Goal: Transaction & Acquisition: Purchase product/service

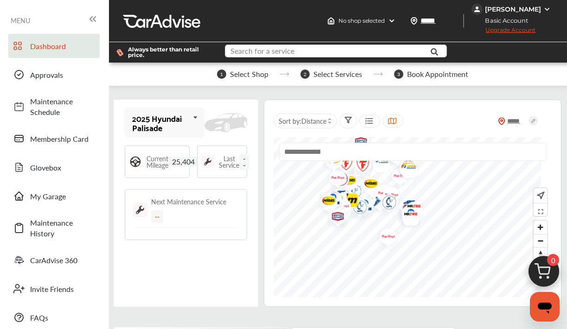
click at [309, 51] on input "text" at bounding box center [331, 52] width 211 height 14
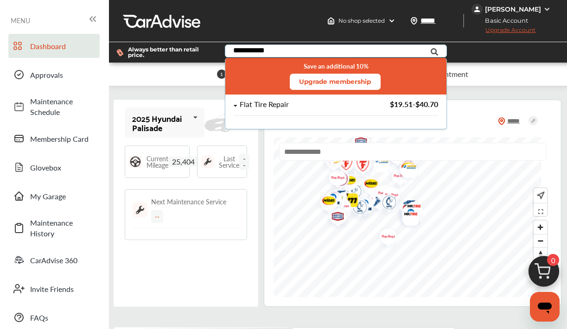
type input "**********"
click at [281, 104] on div "Flat Tire Repair" at bounding box center [264, 105] width 49 height 8
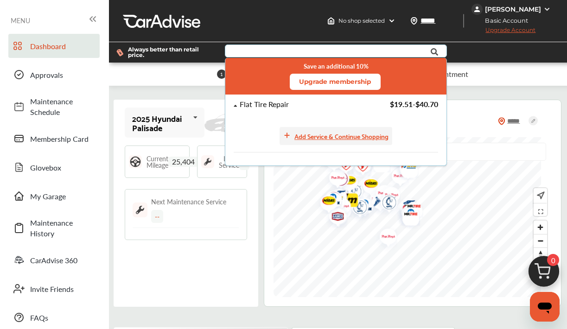
click at [312, 137] on div "Add Service & Continue Shopping" at bounding box center [341, 136] width 94 height 11
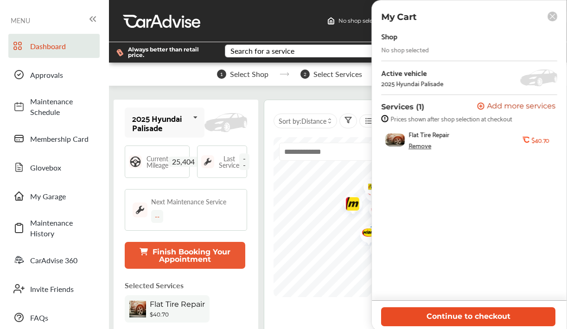
click at [500, 311] on button "Continue to checkout" at bounding box center [468, 316] width 174 height 19
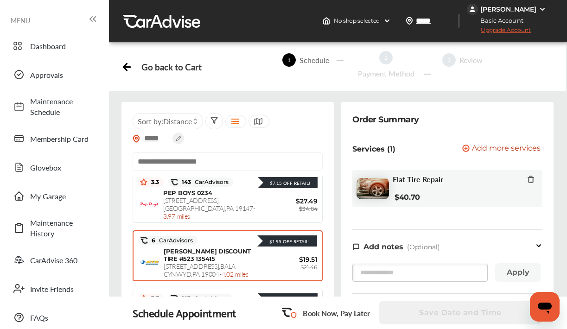
scroll to position [503, 0]
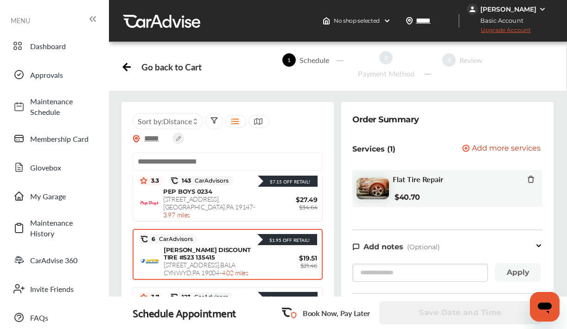
click at [229, 260] on span "[STREET_ADDRESS] - 4.02 miles" at bounding box center [206, 268] width 85 height 17
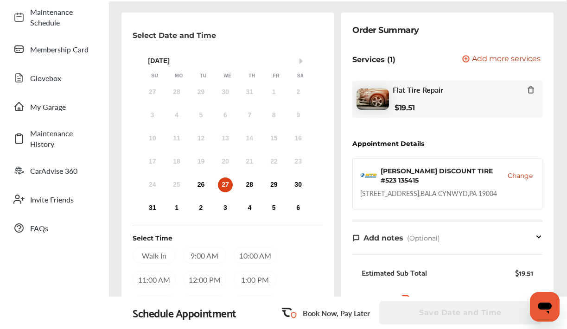
scroll to position [82, 0]
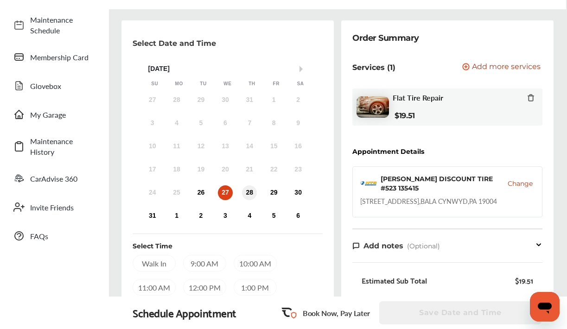
click at [249, 190] on div "28" at bounding box center [249, 193] width 15 height 15
click at [275, 192] on div "29" at bounding box center [274, 193] width 15 height 15
click at [203, 263] on div "9:00 AM" at bounding box center [204, 263] width 43 height 17
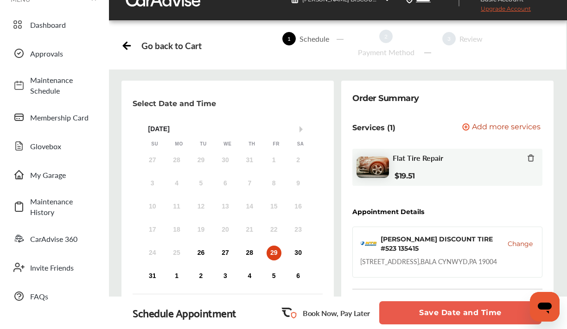
scroll to position [8, 0]
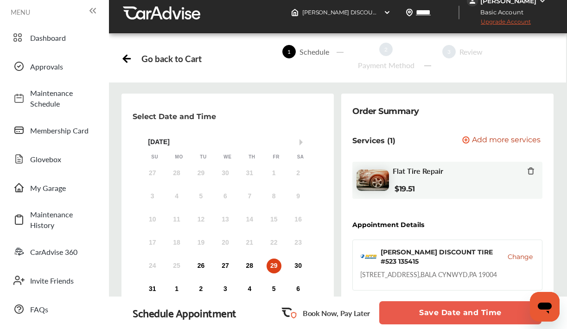
click at [130, 57] on icon at bounding box center [127, 57] width 12 height 12
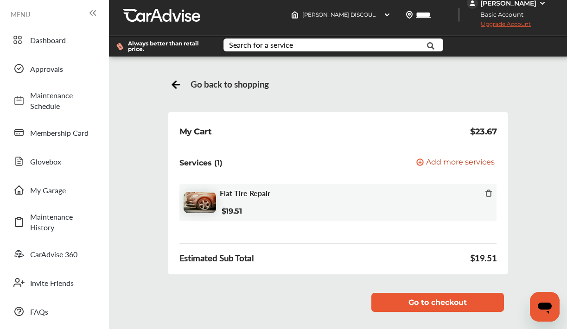
scroll to position [3, 0]
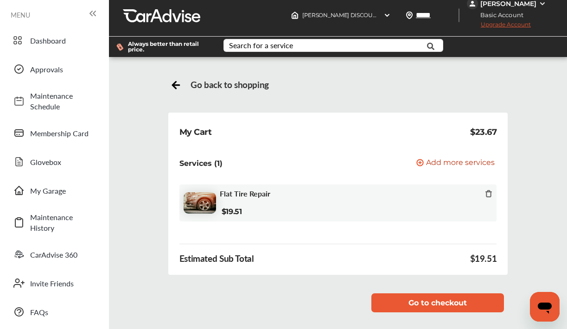
click at [177, 83] on icon at bounding box center [176, 84] width 12 height 12
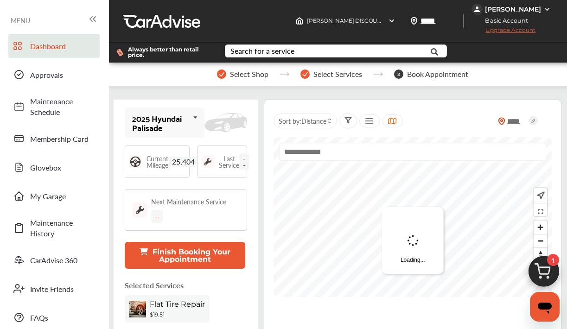
scroll to position [127, 0]
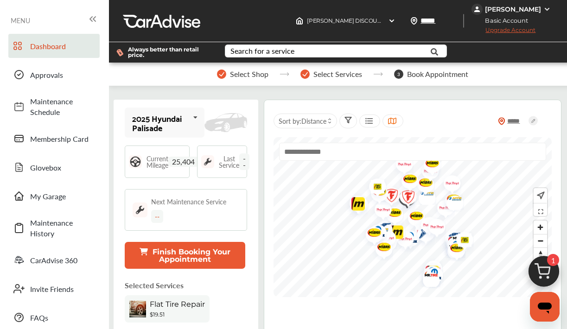
drag, startPoint x: 203, startPoint y: 135, endPoint x: 208, endPoint y: 145, distance: 11.2
click at [208, 145] on div "2025 Hyundai Palisade 2020 Chevrolet Trax 2016 Toyota Sienna 2025 Hyundai Palis…" at bounding box center [186, 216] width 145 height 233
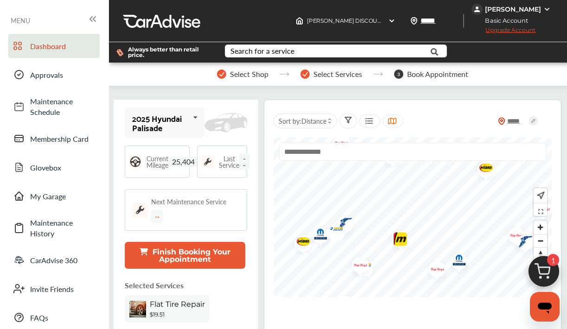
click at [361, 253] on img "Map marker" at bounding box center [357, 267] width 25 height 29
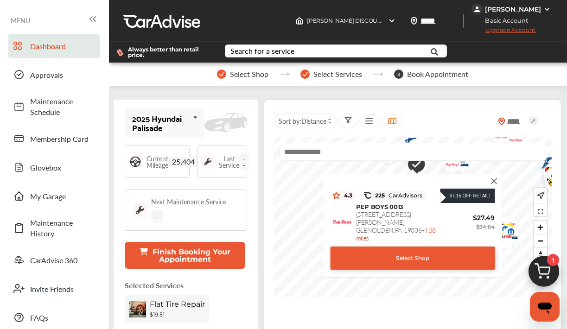
click at [378, 247] on div "Select Shop" at bounding box center [413, 258] width 165 height 23
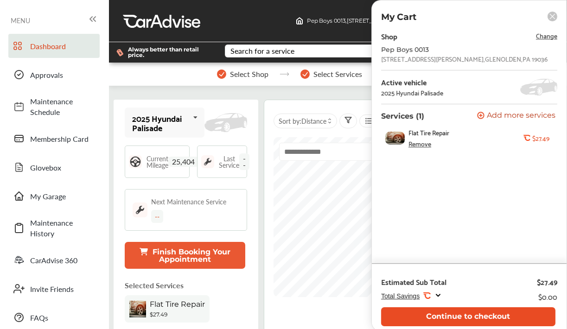
click at [459, 318] on button "Continue to checkout" at bounding box center [468, 316] width 174 height 19
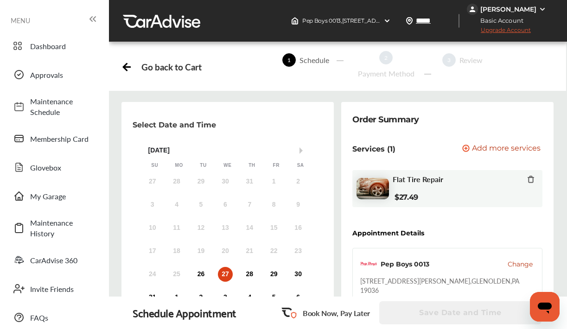
scroll to position [189, 0]
click at [271, 267] on div "29" at bounding box center [274, 274] width 15 height 15
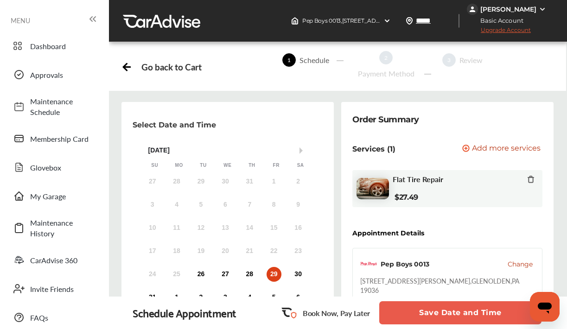
click at [394, 312] on button "Save Date and Time" at bounding box center [460, 312] width 162 height 23
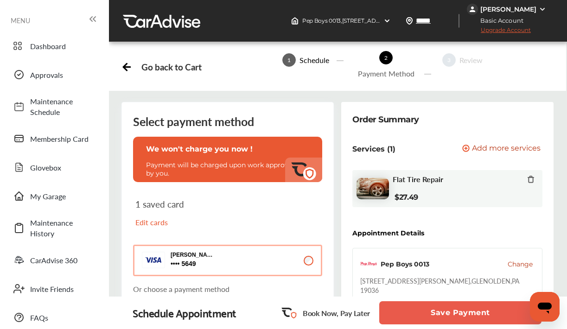
scroll to position [103, 0]
click at [242, 245] on button "[PERSON_NAME] 5649 5649" at bounding box center [227, 261] width 189 height 32
click at [161, 217] on p "Edit cards" at bounding box center [179, 222] width 89 height 11
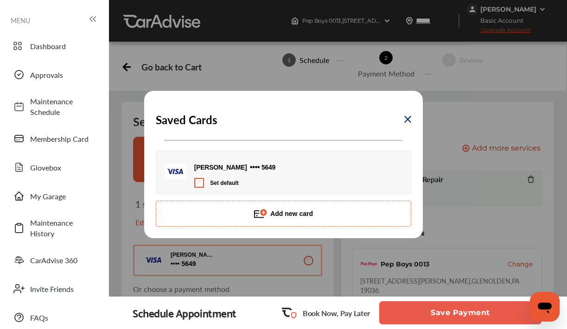
click at [262, 215] on img at bounding box center [261, 214] width 14 height 14
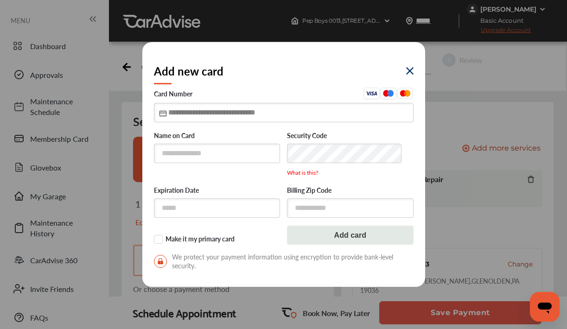
click at [199, 109] on input "text" at bounding box center [284, 112] width 260 height 19
click at [215, 110] on input "text" at bounding box center [284, 112] width 260 height 19
type input "**********"
click at [174, 154] on input "text" at bounding box center [217, 153] width 127 height 19
type input "**********"
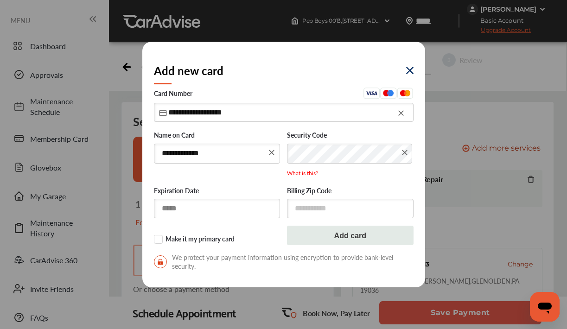
click at [168, 211] on input "text" at bounding box center [217, 208] width 127 height 19
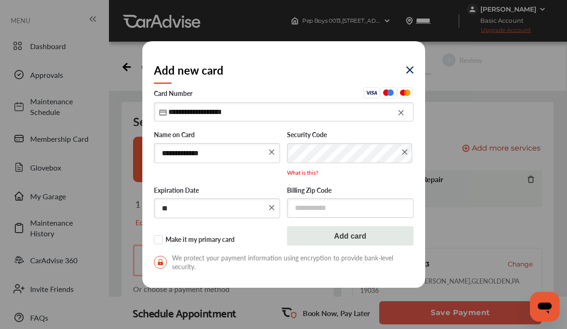
type input "*"
type input "*****"
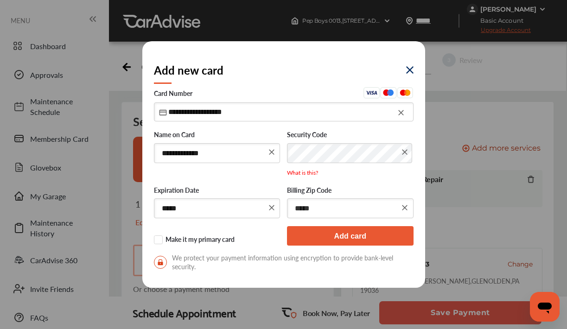
type input "*****"
click at [369, 234] on button "Add card" at bounding box center [350, 235] width 127 height 19
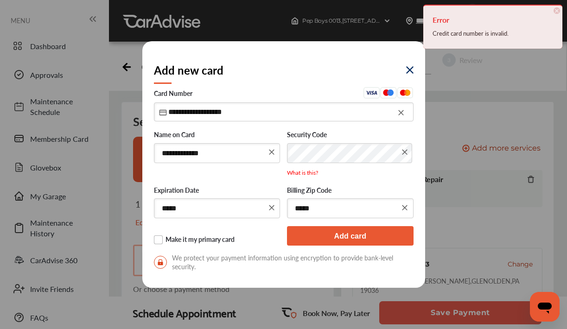
click at [162, 242] on label "Make it my primary card" at bounding box center [217, 240] width 127 height 9
click at [241, 116] on input "**********" at bounding box center [284, 111] width 260 height 19
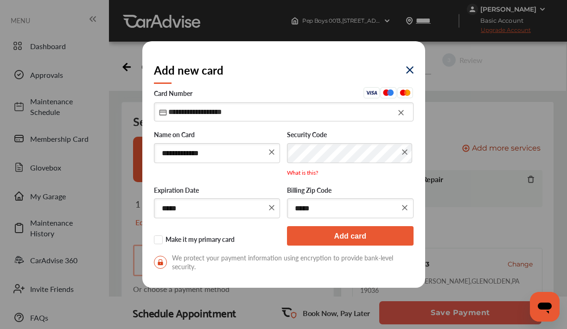
click at [192, 112] on input "**********" at bounding box center [284, 111] width 260 height 19
type input "**********"
click at [332, 233] on button "Add card" at bounding box center [350, 235] width 127 height 19
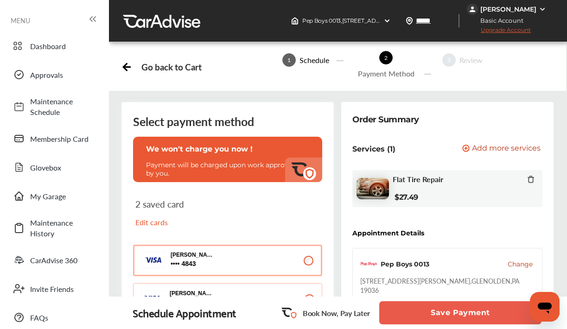
scroll to position [302, 0]
click at [417, 312] on button "Save Payment" at bounding box center [460, 312] width 162 height 23
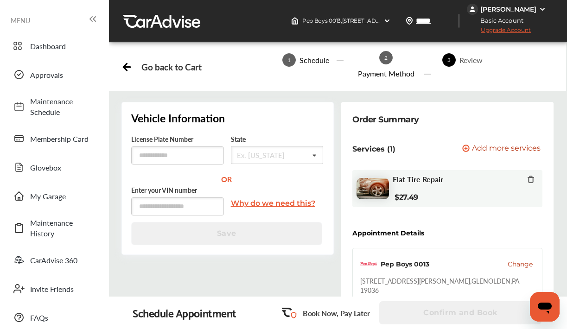
scroll to position [28, 0]
click at [158, 147] on input "text" at bounding box center [177, 156] width 93 height 18
type input "*******"
click at [264, 152] on div "Ex. [US_STATE]" at bounding box center [261, 155] width 48 height 7
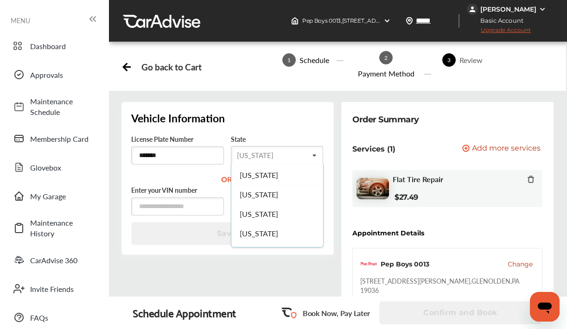
scroll to position [848, 0]
click at [264, 187] on span "[US_STATE]" at bounding box center [259, 192] width 38 height 11
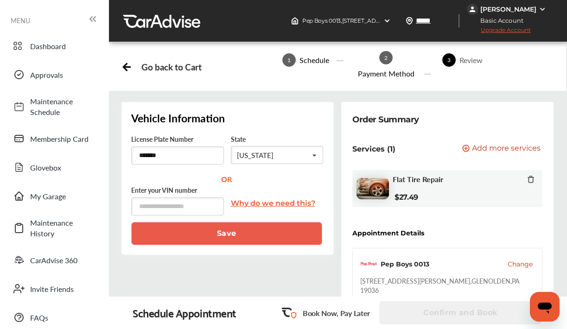
click at [188, 222] on button "Save" at bounding box center [226, 233] width 191 height 23
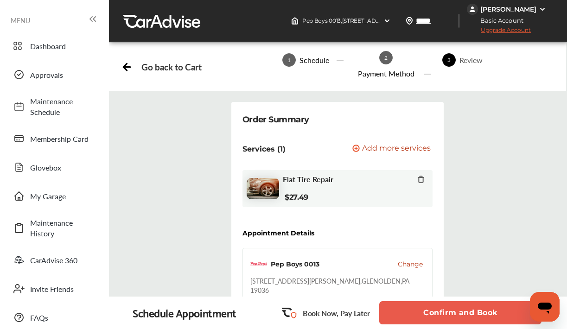
scroll to position [458, 0]
click at [417, 312] on button "Confirm and Book" at bounding box center [460, 312] width 162 height 23
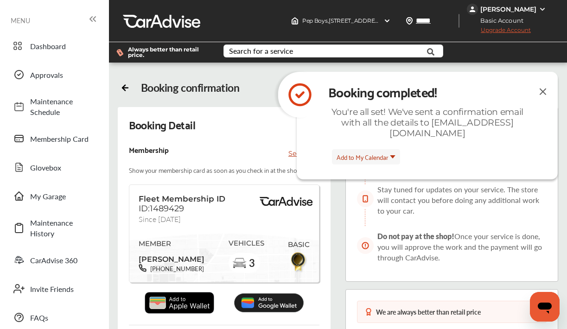
click at [192, 292] on img at bounding box center [180, 302] width 70 height 21
click at [544, 86] on img at bounding box center [543, 92] width 11 height 12
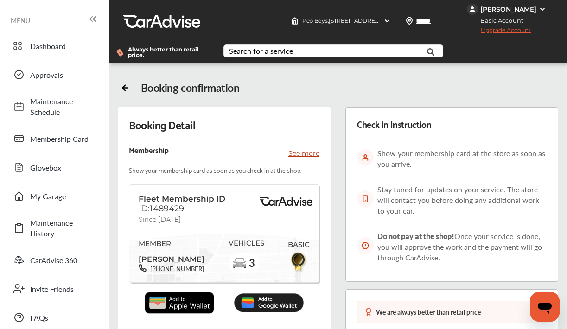
scroll to position [122, 0]
